Goal: Task Accomplishment & Management: Use online tool/utility

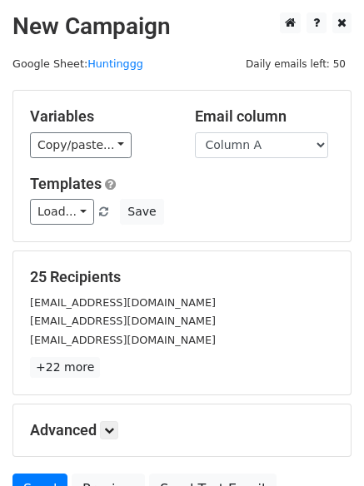
scroll to position [94, 0]
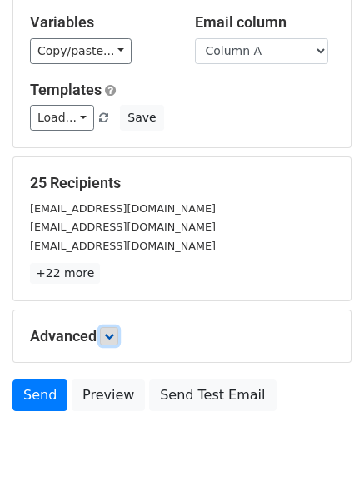
click at [105, 341] on link at bounding box center [109, 336] width 18 height 18
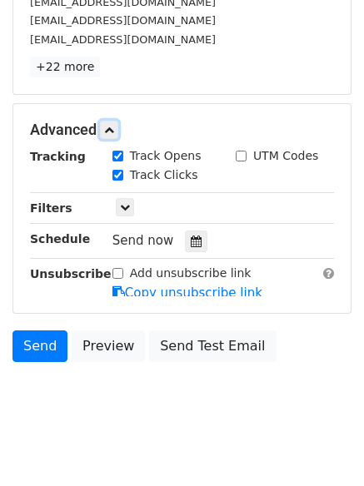
scroll to position [308, 0]
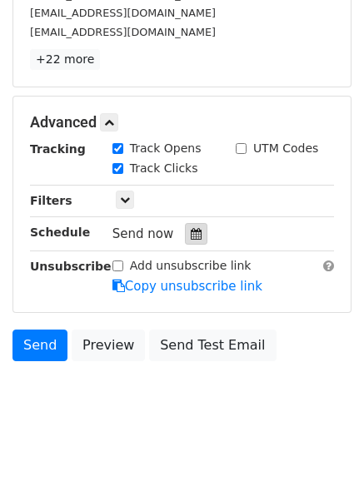
click at [194, 228] on div at bounding box center [196, 234] width 22 height 22
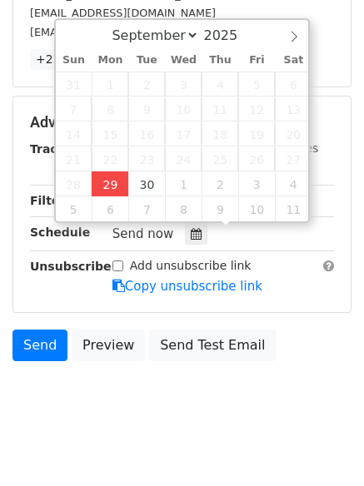
type input "2025-09-29 12:00"
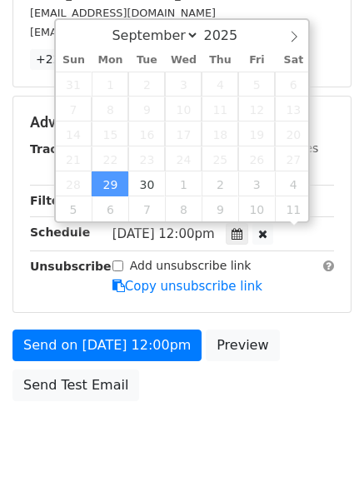
scroll to position [1, 0]
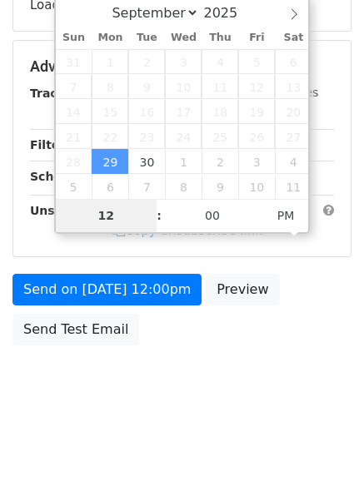
type input "4"
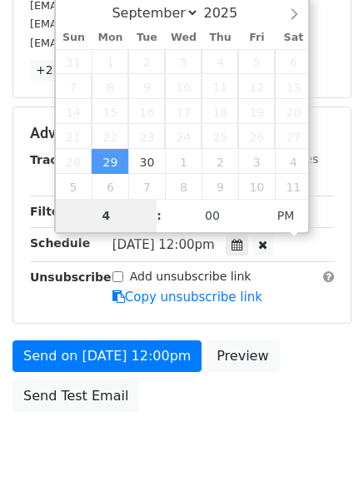
scroll to position [308, 0]
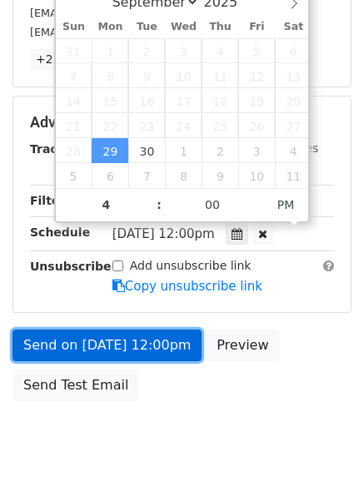
type input "2025-09-29 16:00"
click at [102, 333] on link "Send on Sep 29 at 12:00pm" at bounding box center [106, 346] width 189 height 32
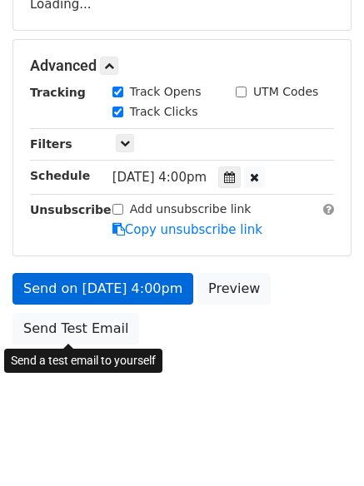
scroll to position [297, 0]
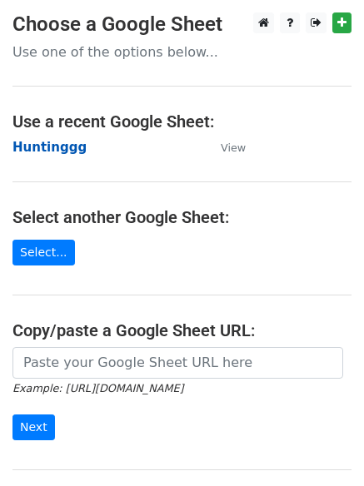
click at [48, 150] on strong "Huntinggg" at bounding box center [49, 147] width 74 height 15
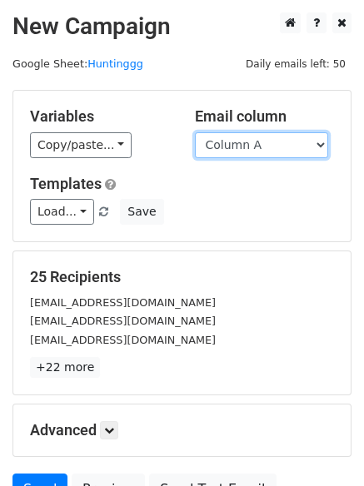
click at [246, 147] on select "Column A Column B Column C Column D Column E Column F" at bounding box center [261, 145] width 133 height 26
select select "Column B"
click at [195, 132] on select "Column A Column B Column C Column D Column E Column F" at bounding box center [261, 145] width 133 height 26
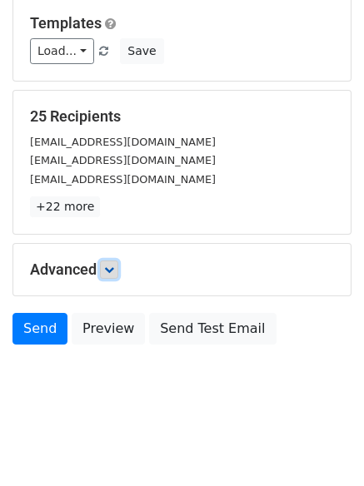
click at [118, 267] on link at bounding box center [109, 270] width 18 height 18
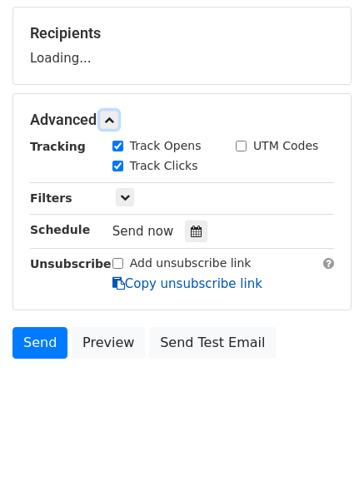
scroll to position [246, 0]
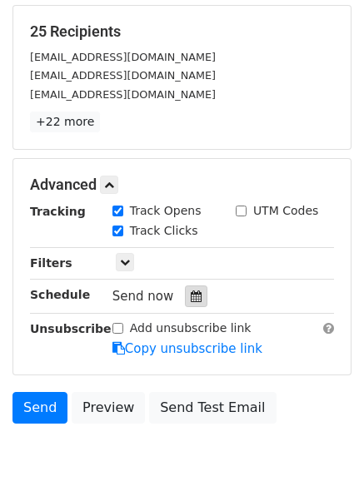
click at [191, 301] on icon at bounding box center [196, 297] width 11 height 12
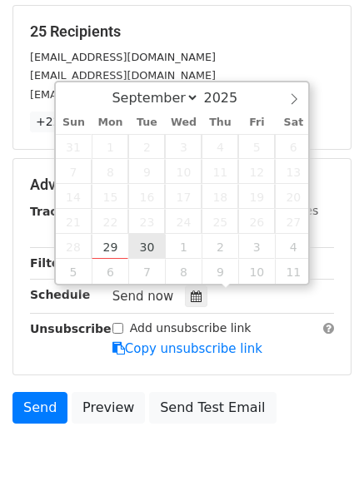
type input "2025-09-30 12:00"
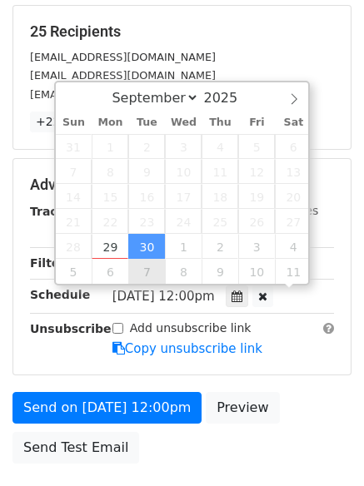
scroll to position [1, 0]
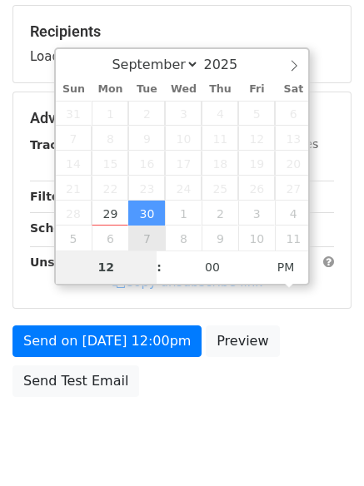
type input "5"
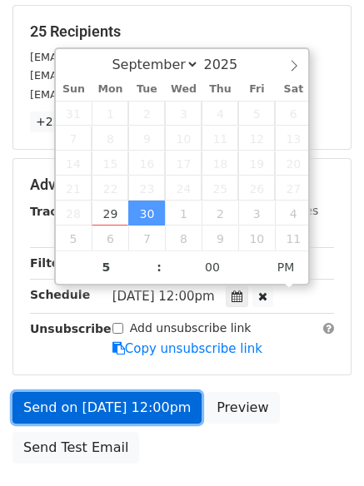
type input "2025-09-30 17:00"
click at [117, 397] on link "Send on Sep 30 at 12:00pm" at bounding box center [106, 408] width 189 height 32
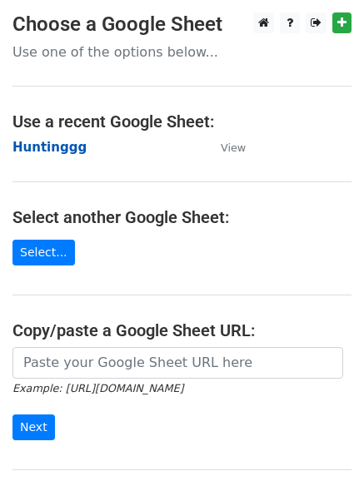
click at [37, 142] on strong "Huntinggg" at bounding box center [49, 147] width 74 height 15
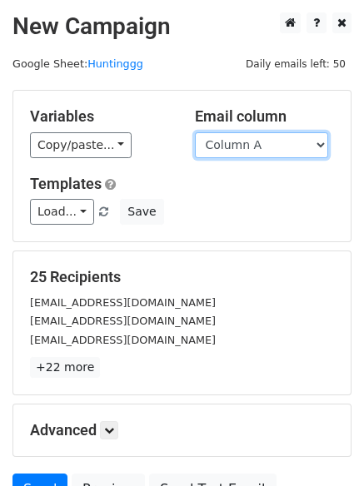
click at [269, 147] on select "Column A Column B Column C Column D Column E Column F" at bounding box center [261, 145] width 133 height 26
select select "Column C"
click at [195, 132] on select "Column A Column B Column C Column D Column E Column F" at bounding box center [261, 145] width 133 height 26
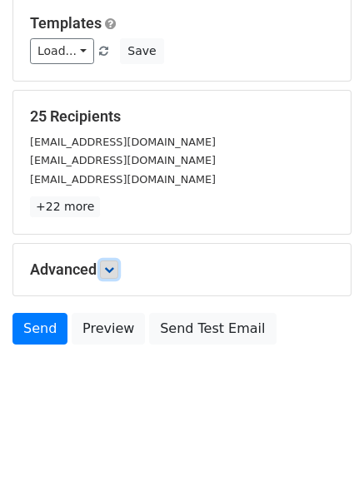
click at [118, 267] on link at bounding box center [109, 270] width 18 height 18
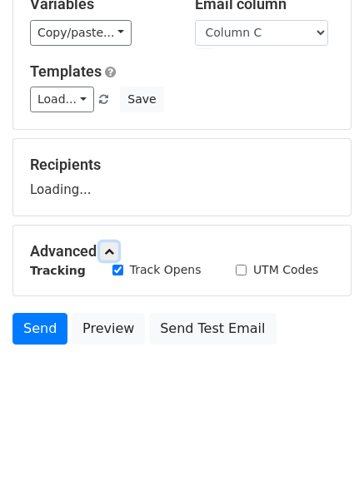
scroll to position [161, 0]
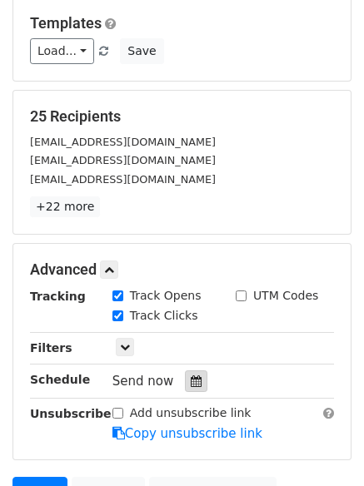
click at [197, 386] on div at bounding box center [196, 382] width 22 height 22
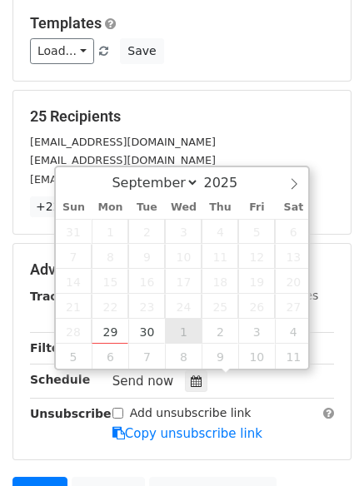
type input "2025-10-01 12:00"
select select "9"
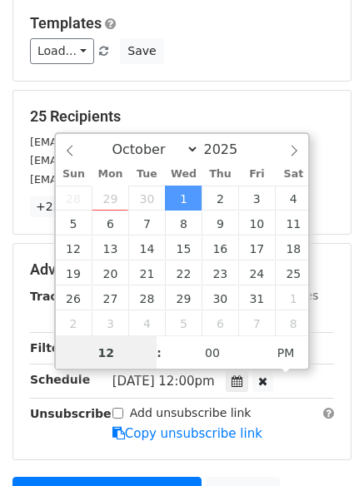
scroll to position [1, 0]
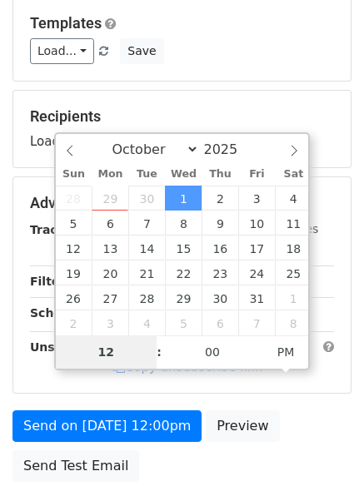
type input "6"
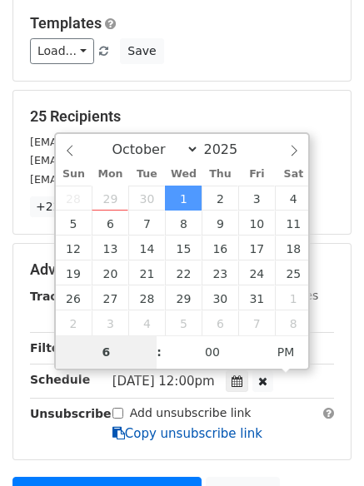
scroll to position [364, 0]
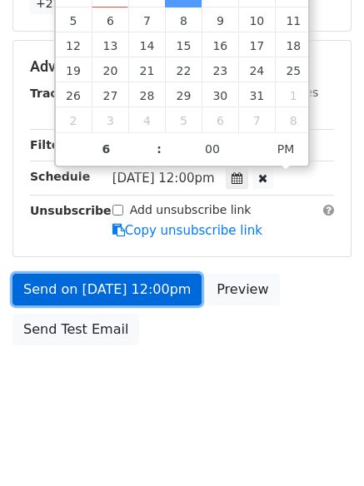
type input "2025-10-01 18:00"
click at [97, 282] on link "Send on Oct 1 at 12:00pm" at bounding box center [106, 290] width 189 height 32
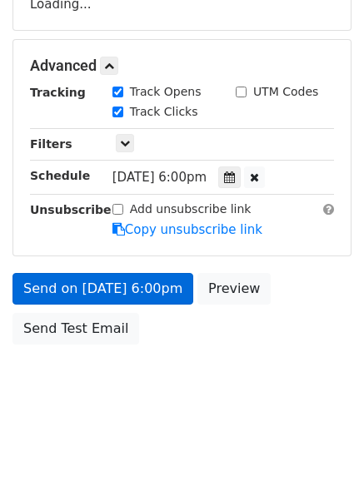
scroll to position [297, 0]
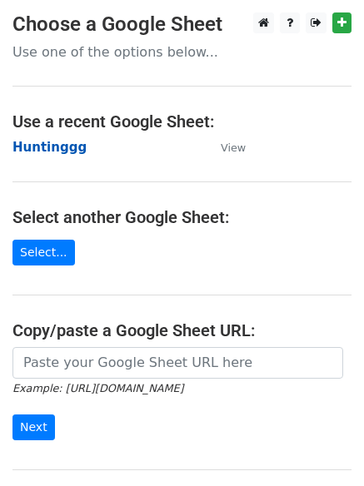
click at [49, 151] on strong "Huntinggg" at bounding box center [49, 147] width 74 height 15
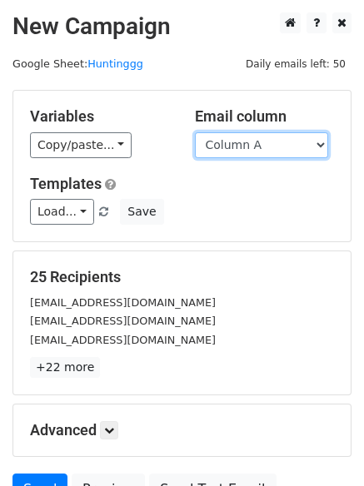
click at [269, 154] on select "Column A Column B Column C Column D Column E Column F" at bounding box center [261, 145] width 133 height 26
select select "Column D"
click at [195, 132] on select "Column A Column B Column C Column D Column E Column F" at bounding box center [261, 145] width 133 height 26
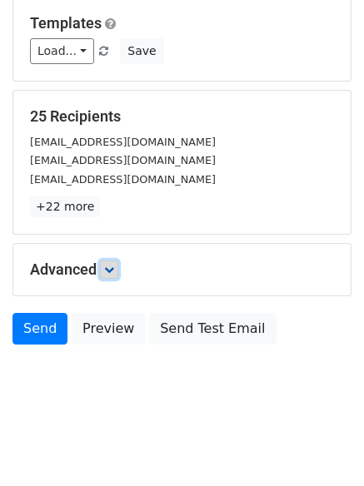
click at [112, 272] on icon at bounding box center [109, 270] width 10 height 10
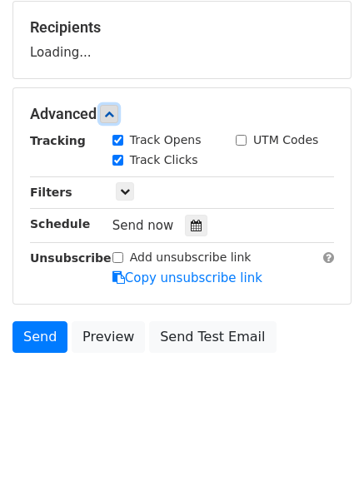
scroll to position [251, 0]
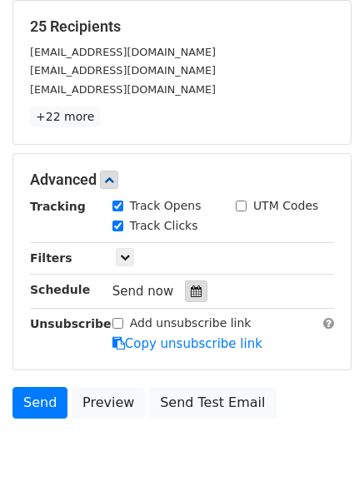
click at [191, 293] on icon at bounding box center [196, 292] width 11 height 12
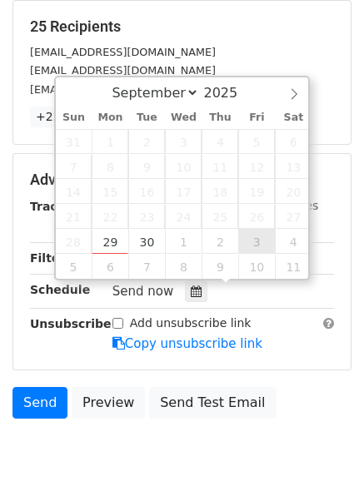
type input "2025-10-03 12:00"
select select "9"
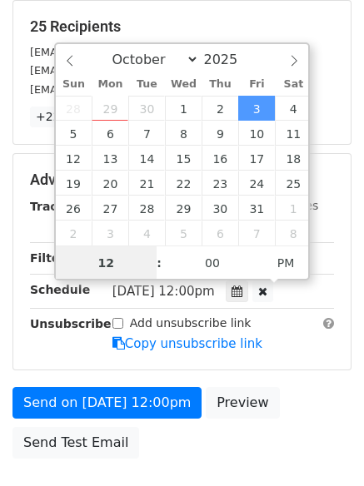
scroll to position [1, 0]
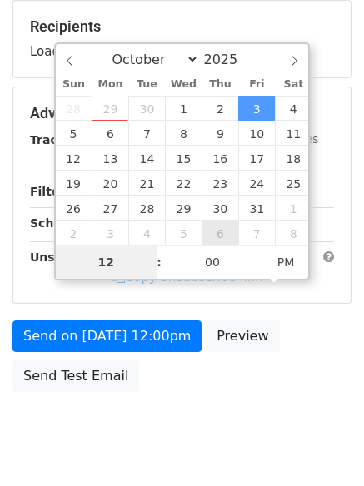
type input "2025-11-06 12:00"
select select "10"
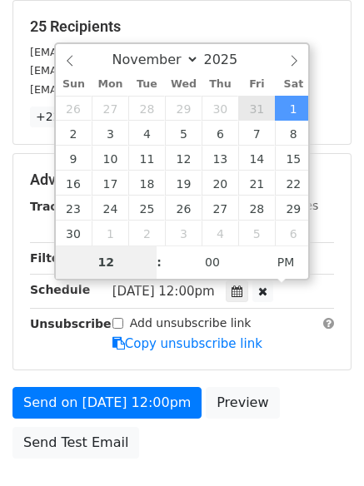
type input "2025-10-31 12:00"
select select "9"
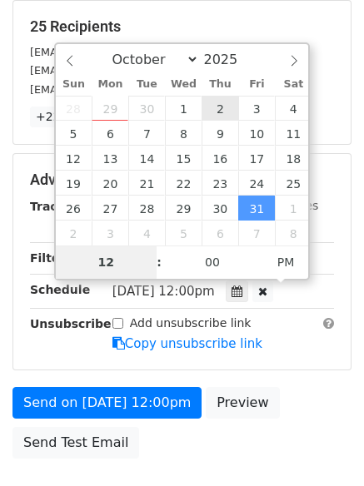
type input "2025-10-02 12:00"
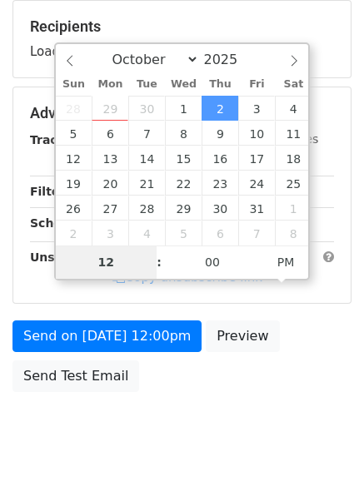
type input "7"
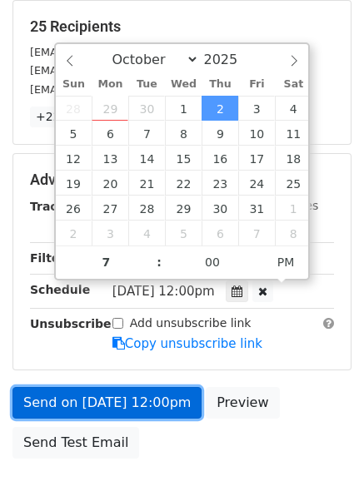
type input "2025-10-02 19:00"
click at [110, 395] on link "Send on Oct 2 at 12:00pm" at bounding box center [106, 403] width 189 height 32
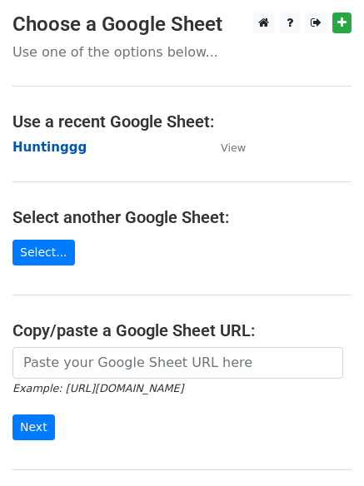
click at [56, 144] on strong "Huntinggg" at bounding box center [49, 147] width 74 height 15
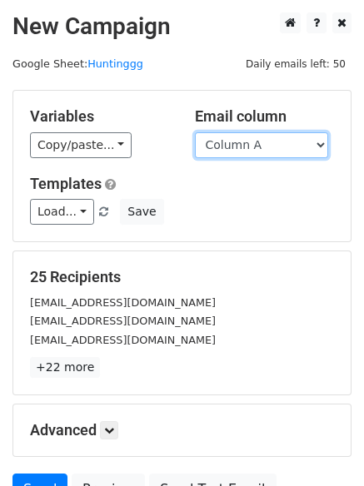
click at [241, 149] on select "Column A Column B Column C Column D Column E Column F" at bounding box center [261, 145] width 133 height 26
select select "Column E"
click at [195, 132] on select "Column A Column B Column C Column D Column E Column F" at bounding box center [261, 145] width 133 height 26
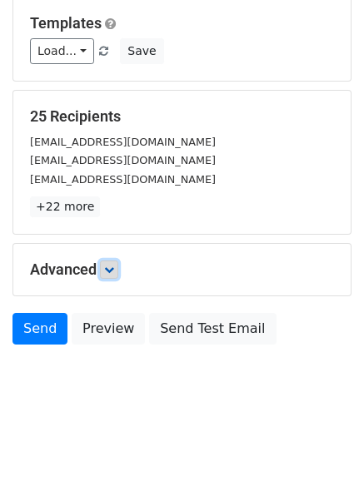
click at [112, 274] on icon at bounding box center [109, 270] width 10 height 10
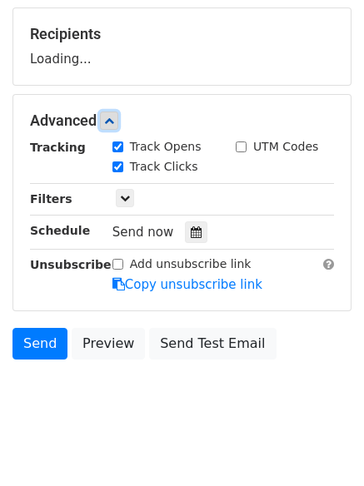
scroll to position [245, 0]
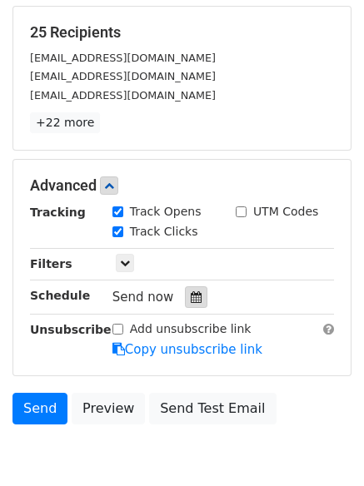
click at [191, 297] on icon at bounding box center [196, 297] width 11 height 12
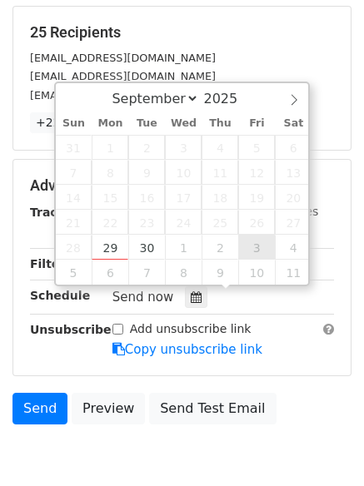
type input "2025-10-03 12:00"
select select "9"
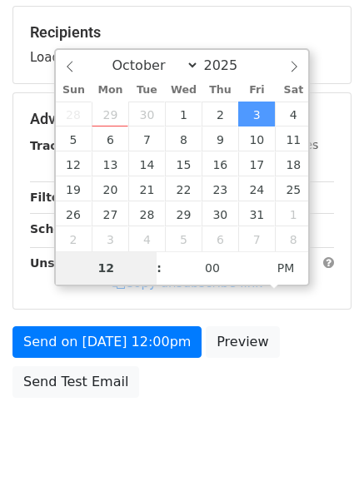
type input "8"
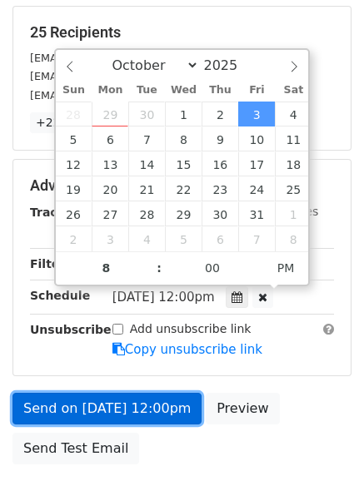
type input "2025-10-03 20:00"
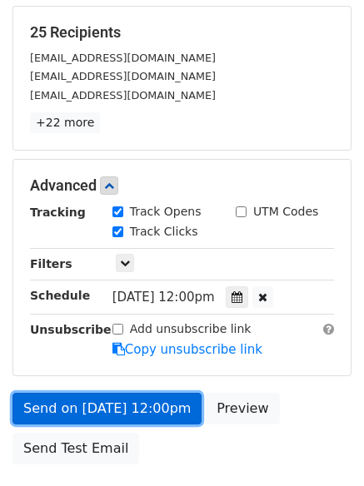
click at [86, 413] on link "Send on Oct 3 at 12:00pm" at bounding box center [106, 409] width 189 height 32
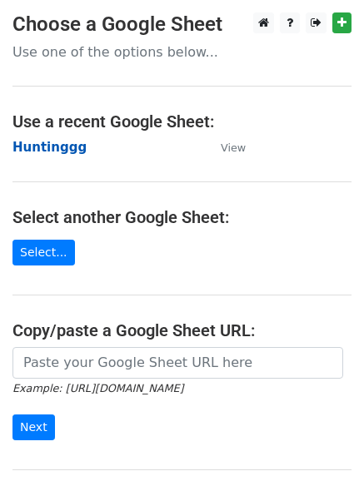
click at [20, 142] on strong "Huntinggg" at bounding box center [49, 147] width 74 height 15
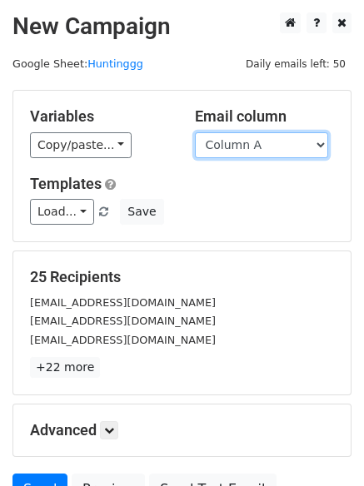
click at [264, 152] on select "Column A Column B Column C Column D Column E Column F" at bounding box center [261, 145] width 133 height 26
select select "Column F"
click at [195, 132] on select "Column A Column B Column C Column D Column E Column F" at bounding box center [261, 145] width 133 height 26
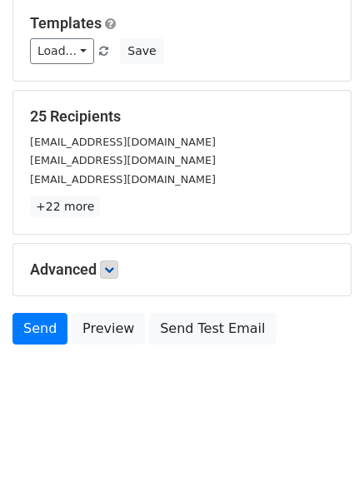
click at [119, 269] on h5 "Advanced" at bounding box center [182, 270] width 304 height 18
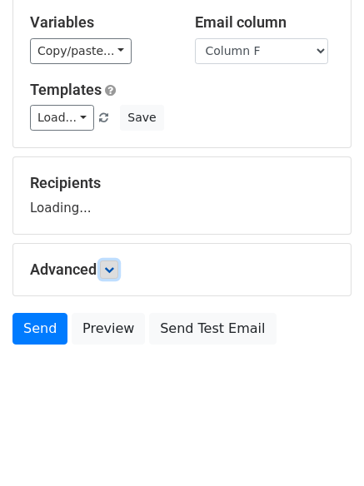
click at [114, 267] on icon at bounding box center [109, 270] width 10 height 10
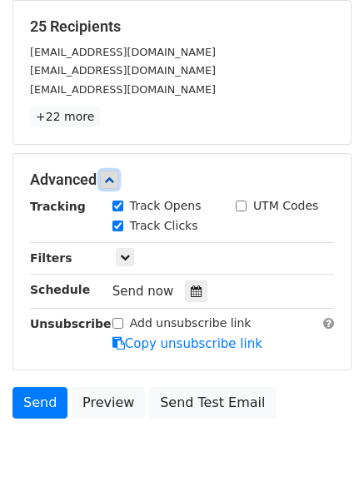
scroll to position [252, 0]
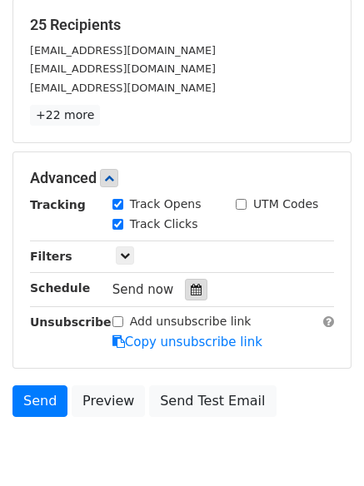
click at [191, 295] on icon at bounding box center [196, 290] width 11 height 12
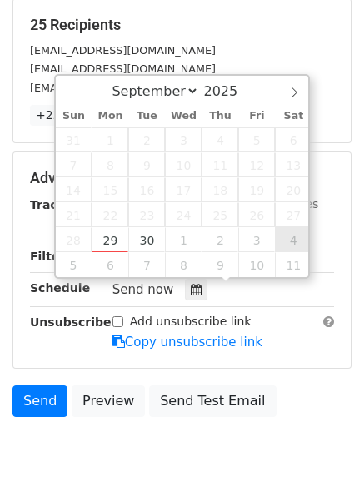
type input "[DATE] 12:00"
select select "9"
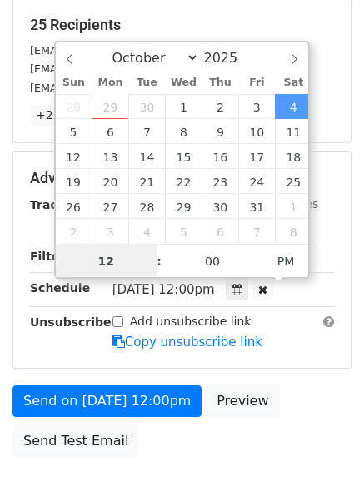
scroll to position [1, 0]
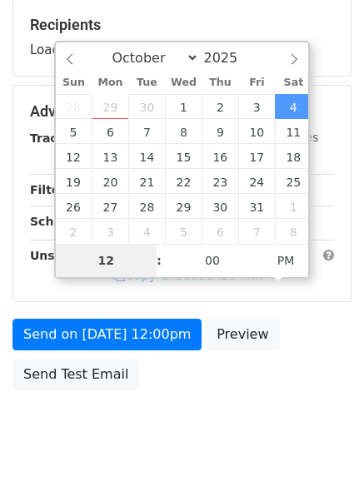
type input "9"
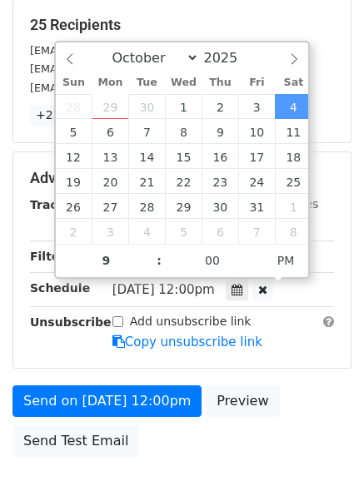
type input "[DATE] 21:00"
click at [119, 384] on form "Variables Copy/paste... {{Column A}} {{Column B}} {{Column C}} {{Column D}} {{C…" at bounding box center [181, 152] width 339 height 628
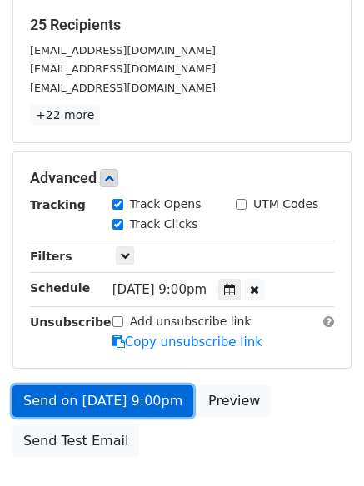
click at [121, 400] on link "Send on [DATE] 9:00pm" at bounding box center [102, 402] width 181 height 32
